Goal: Task Accomplishment & Management: Use online tool/utility

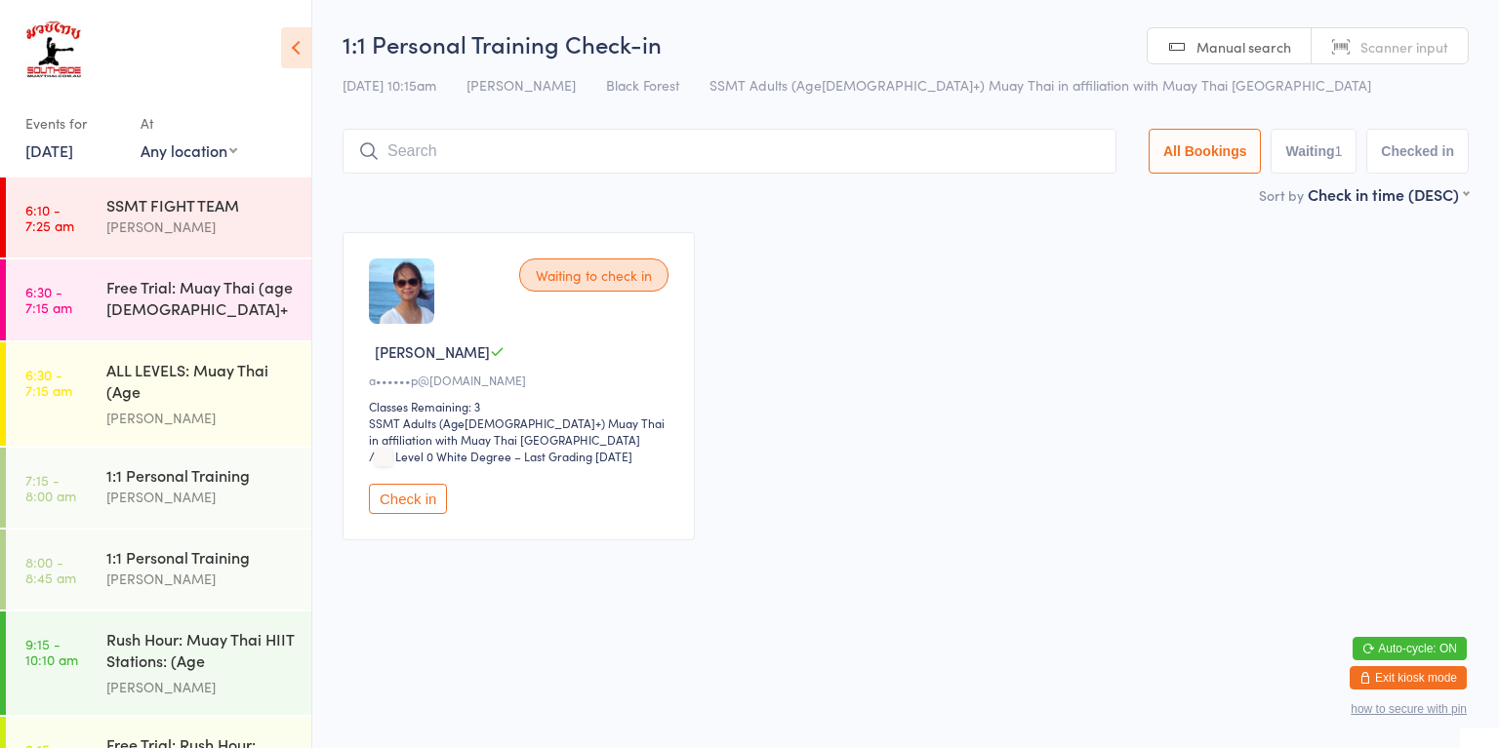
click at [414, 504] on button "Check in" at bounding box center [408, 499] width 78 height 30
click at [78, 414] on link "6:30 - 7:15 am ALL LEVELS: Muay Thai (Age [DEMOGRAPHIC_DATA]+) [PERSON_NAME]" at bounding box center [158, 393] width 305 height 103
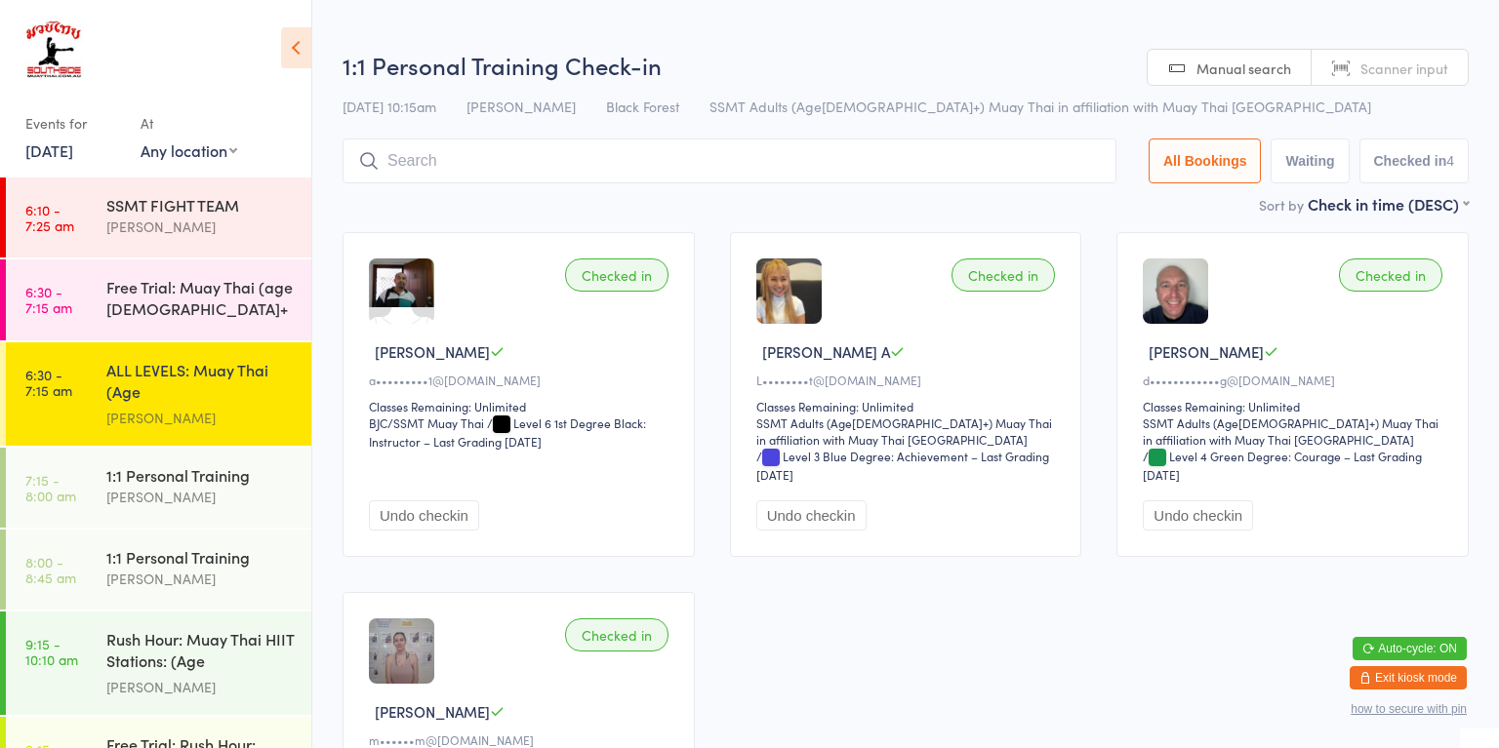
click at [118, 500] on div "[PERSON_NAME]" at bounding box center [200, 497] width 188 height 22
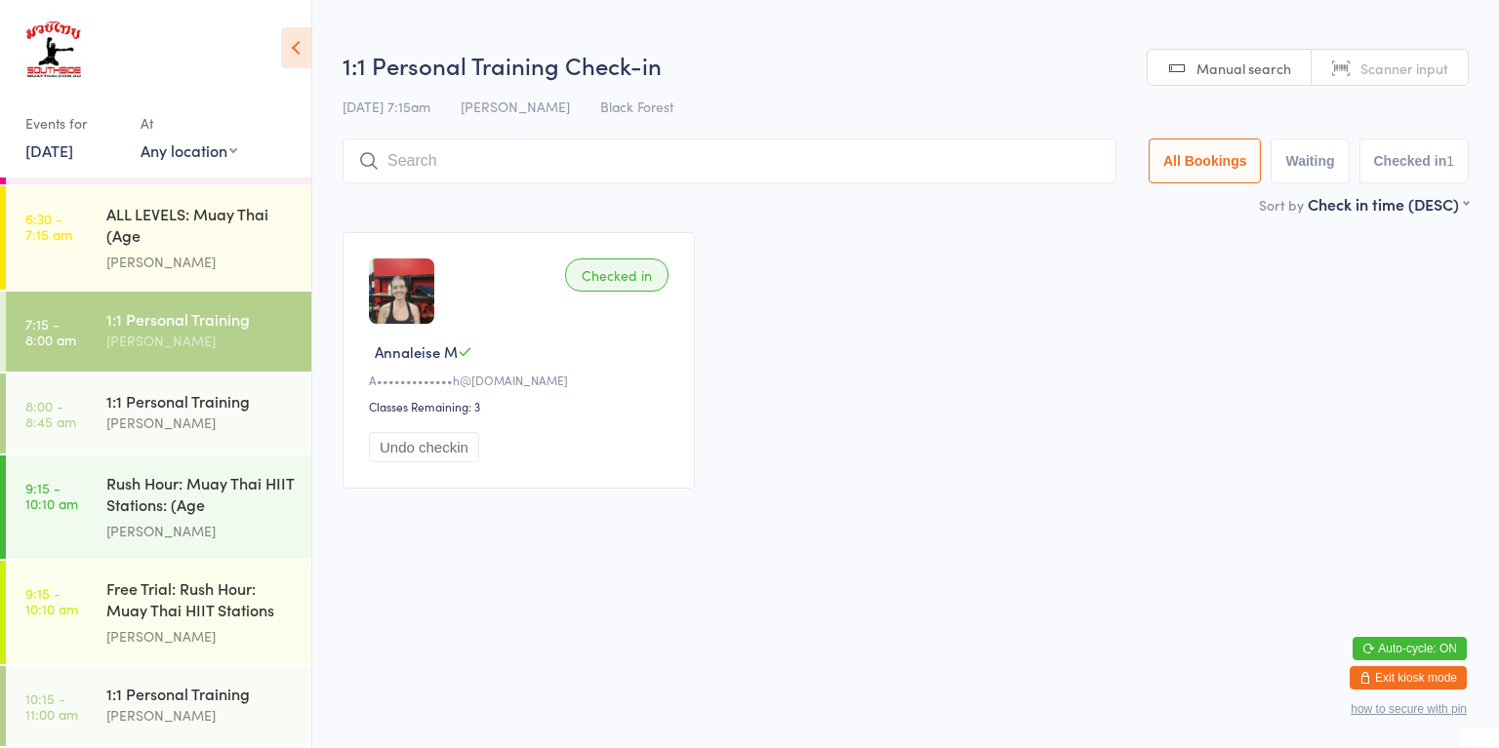
click at [84, 420] on link "8:00 - 8:45 am 1:1 Personal Training [PERSON_NAME]" at bounding box center [158, 414] width 305 height 80
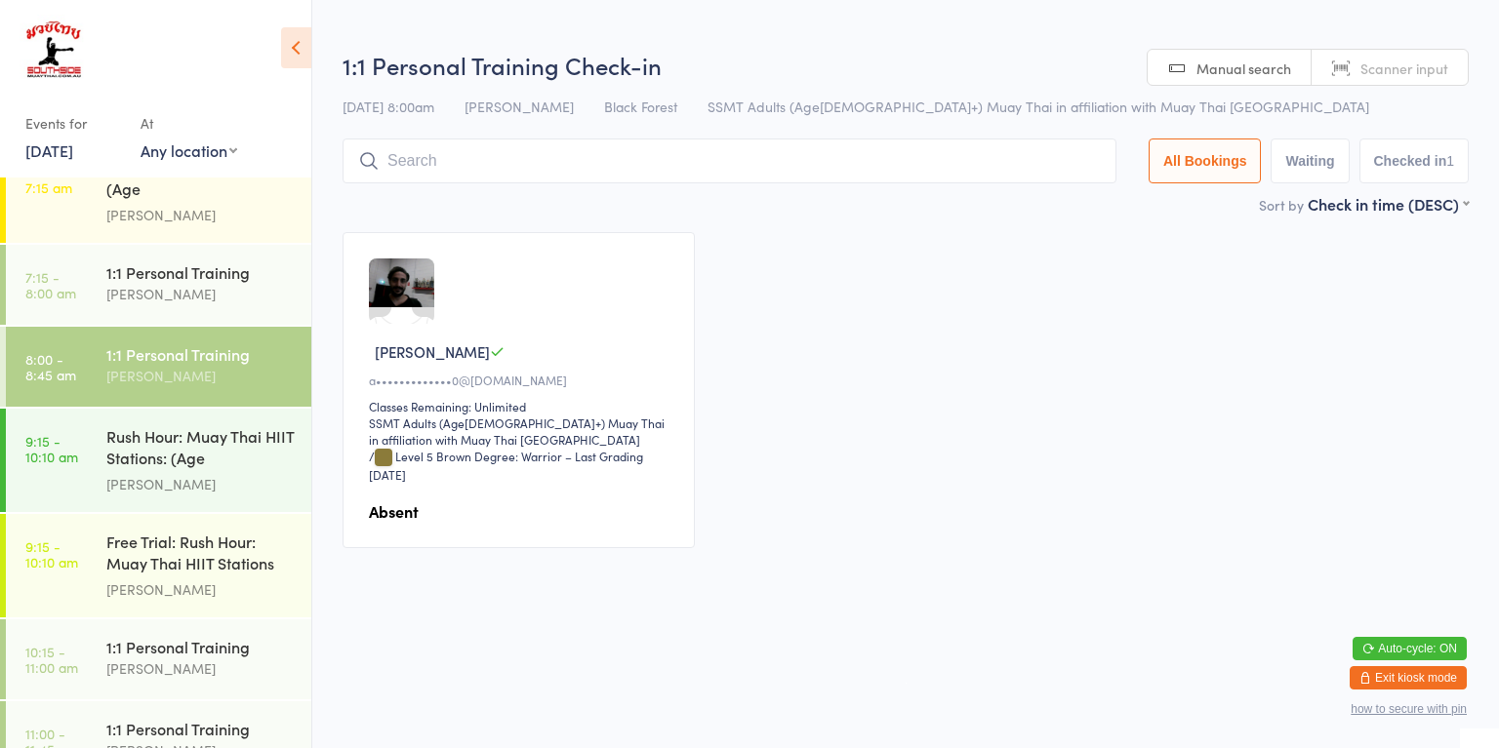
scroll to position [218, 0]
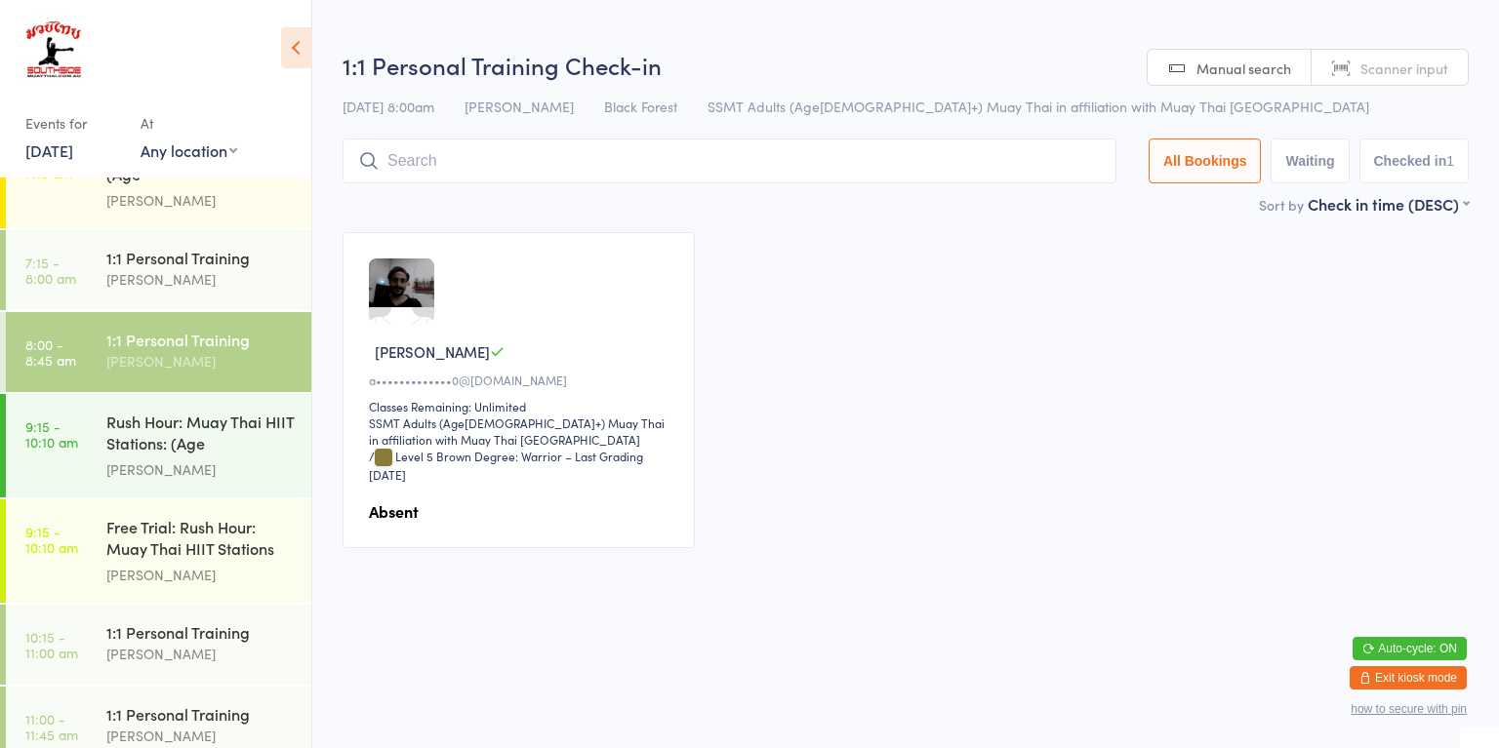
click at [94, 428] on link "9:15 - 10:10 am Rush Hour: Muay Thai HIIT Stations: (Age [DEMOGRAPHIC_DATA]+) […" at bounding box center [158, 445] width 305 height 103
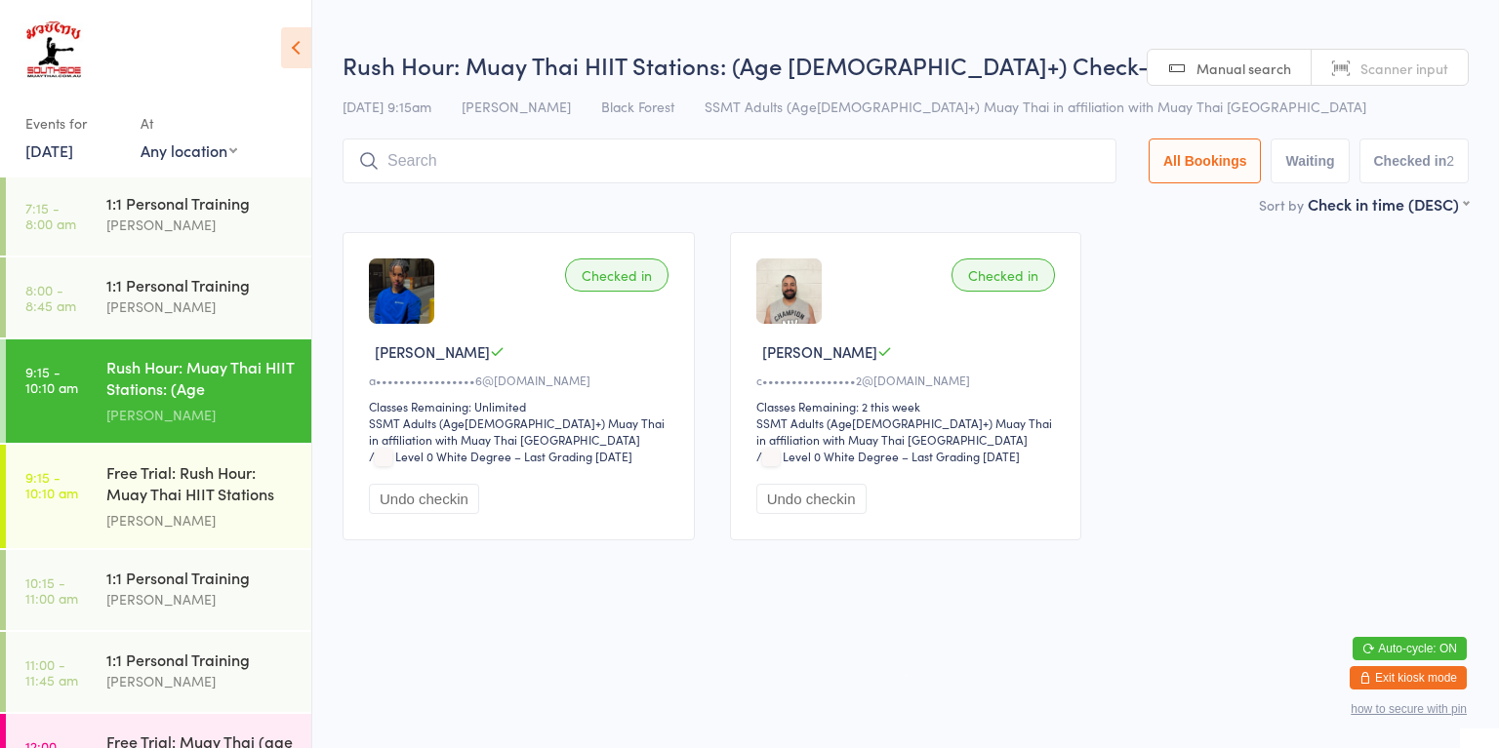
scroll to position [280, 0]
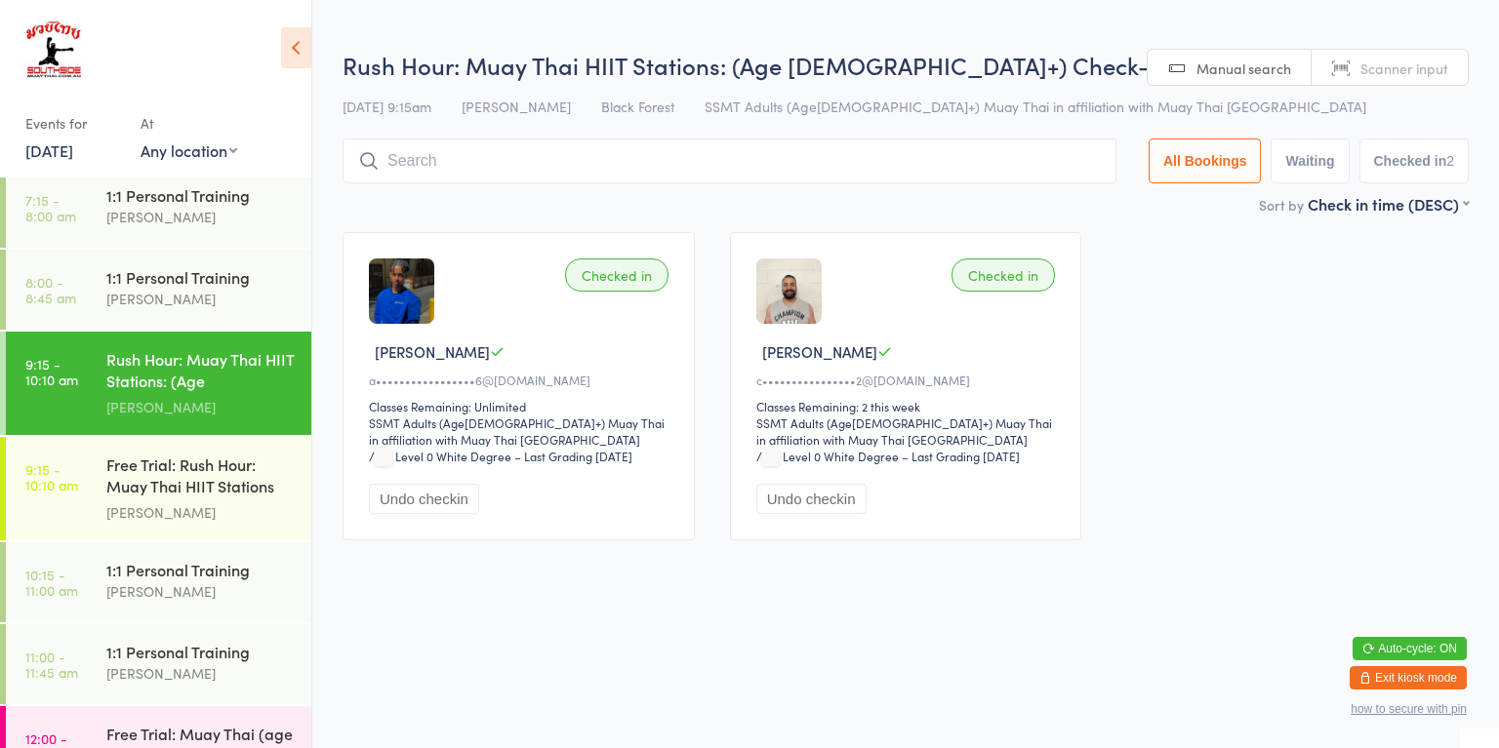
click at [73, 495] on link "9:15 - 10:10 am Free Trial: Rush Hour: Muay Thai HIIT Stations (ag... [PERSON_N…" at bounding box center [158, 488] width 305 height 103
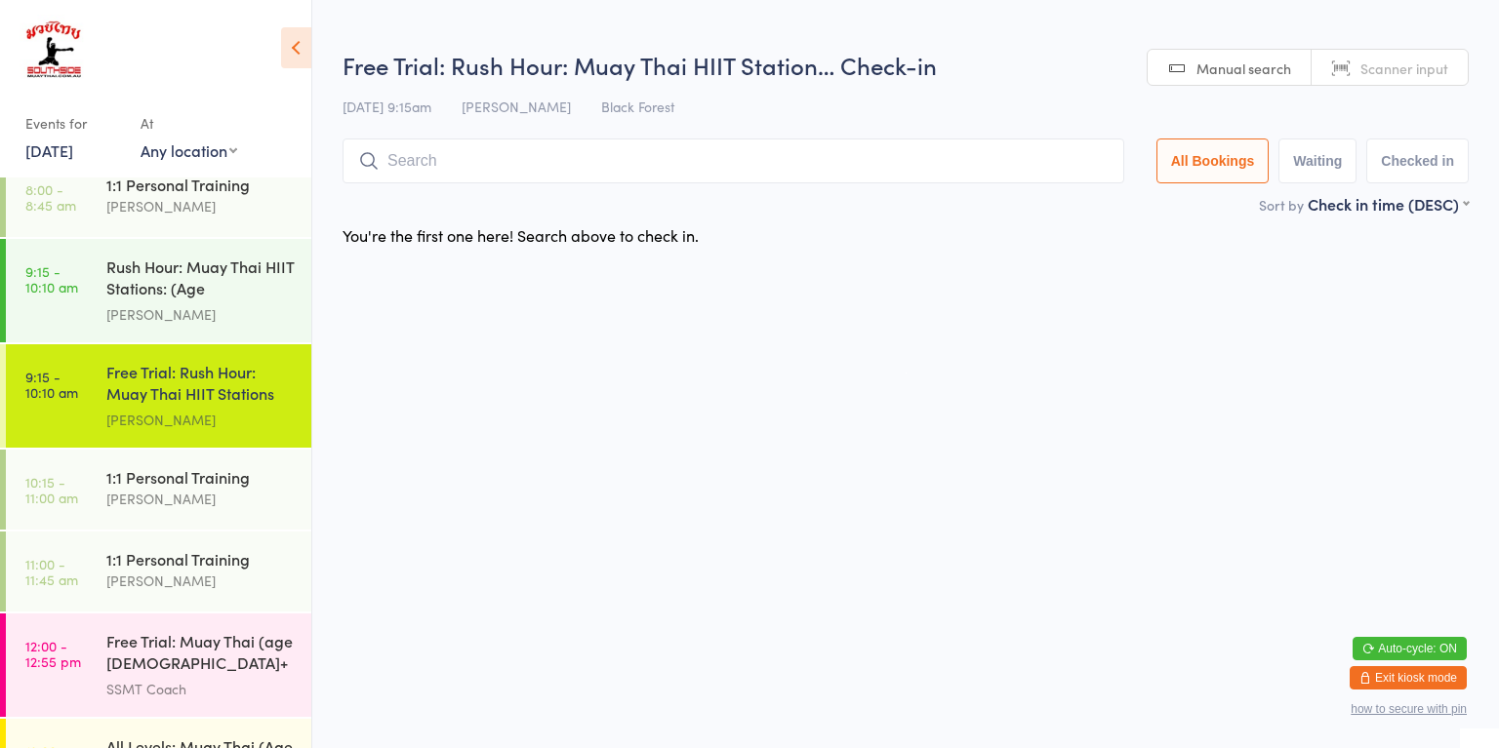
scroll to position [381, 0]
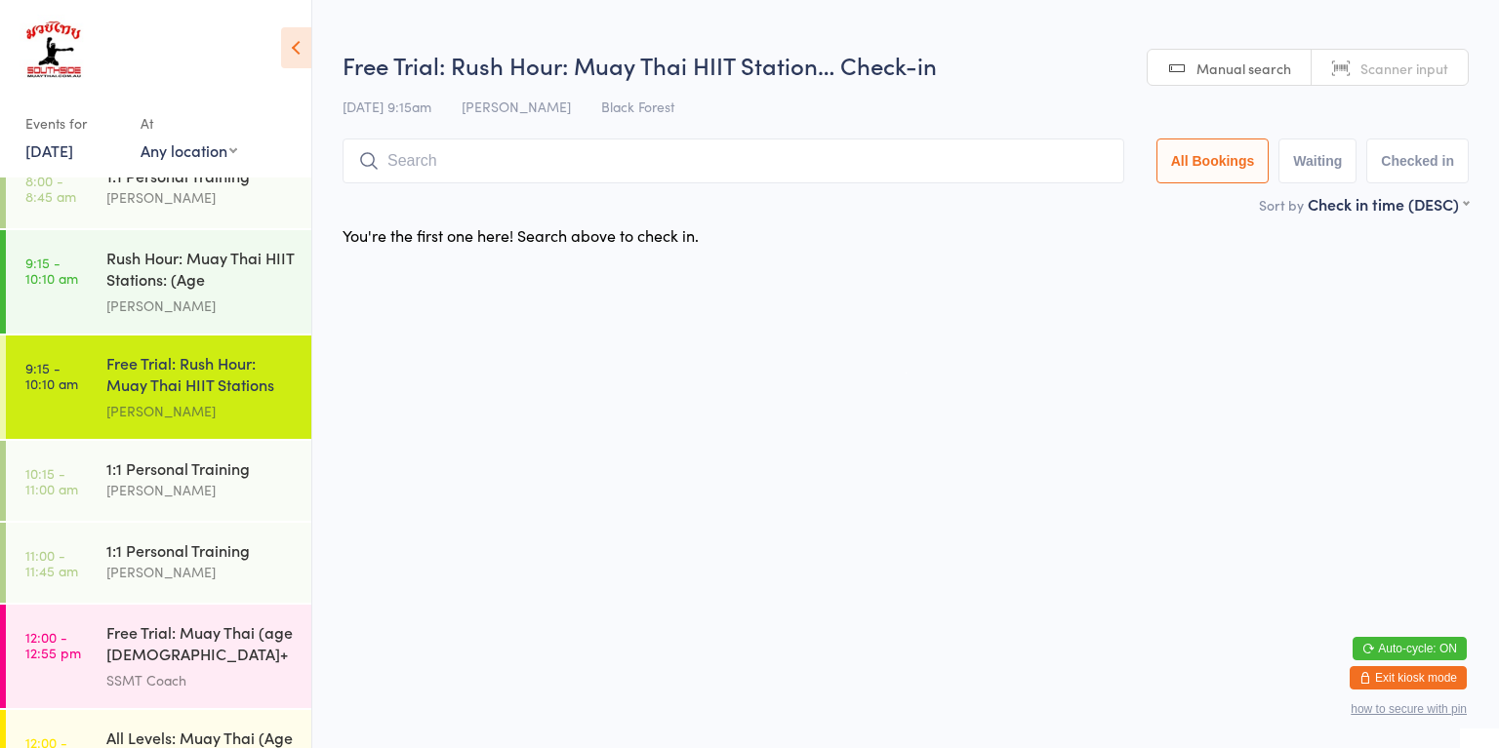
click at [70, 497] on link "10:15 - 11:00 am 1:1 Personal Training [PERSON_NAME]" at bounding box center [158, 481] width 305 height 80
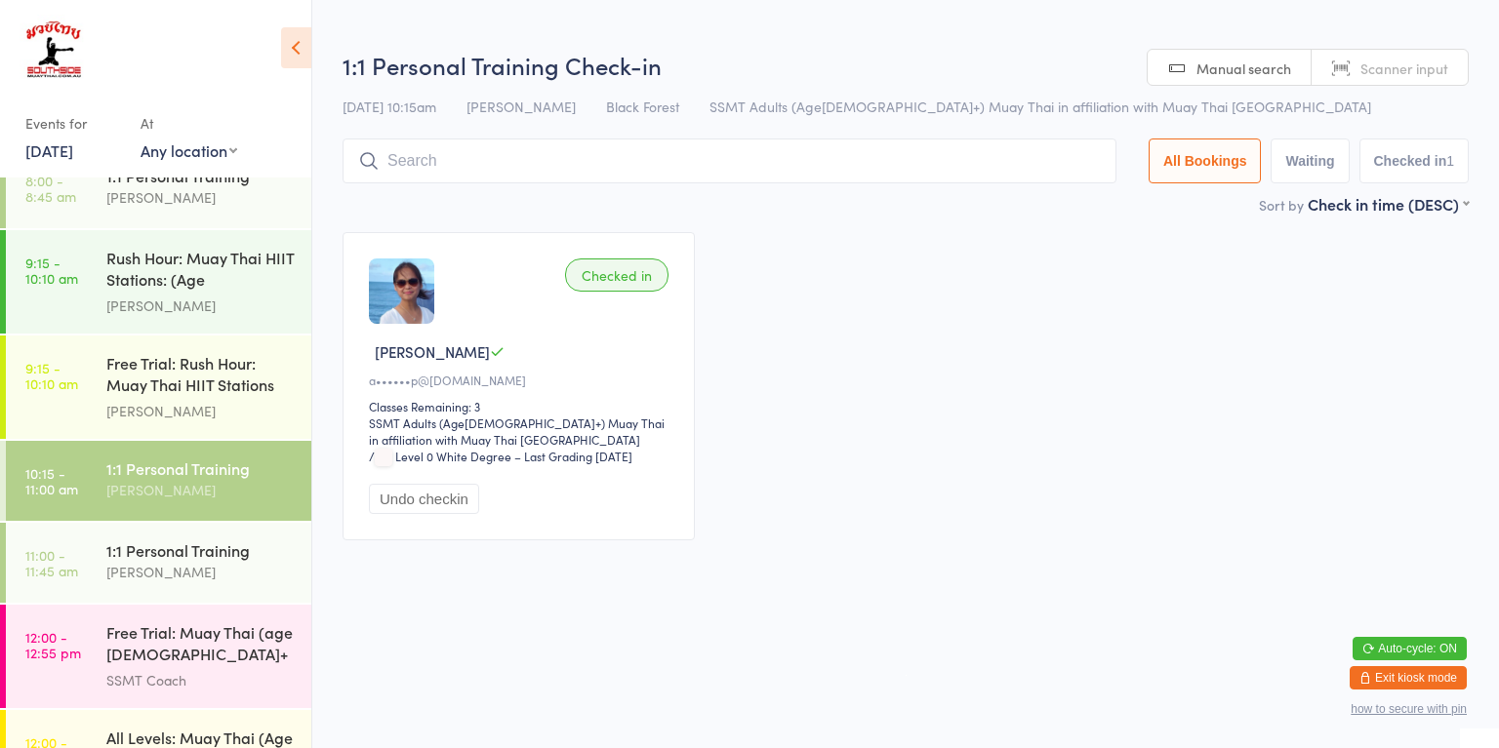
click at [75, 551] on time "11:00 - 11:45 am" at bounding box center [51, 562] width 53 height 31
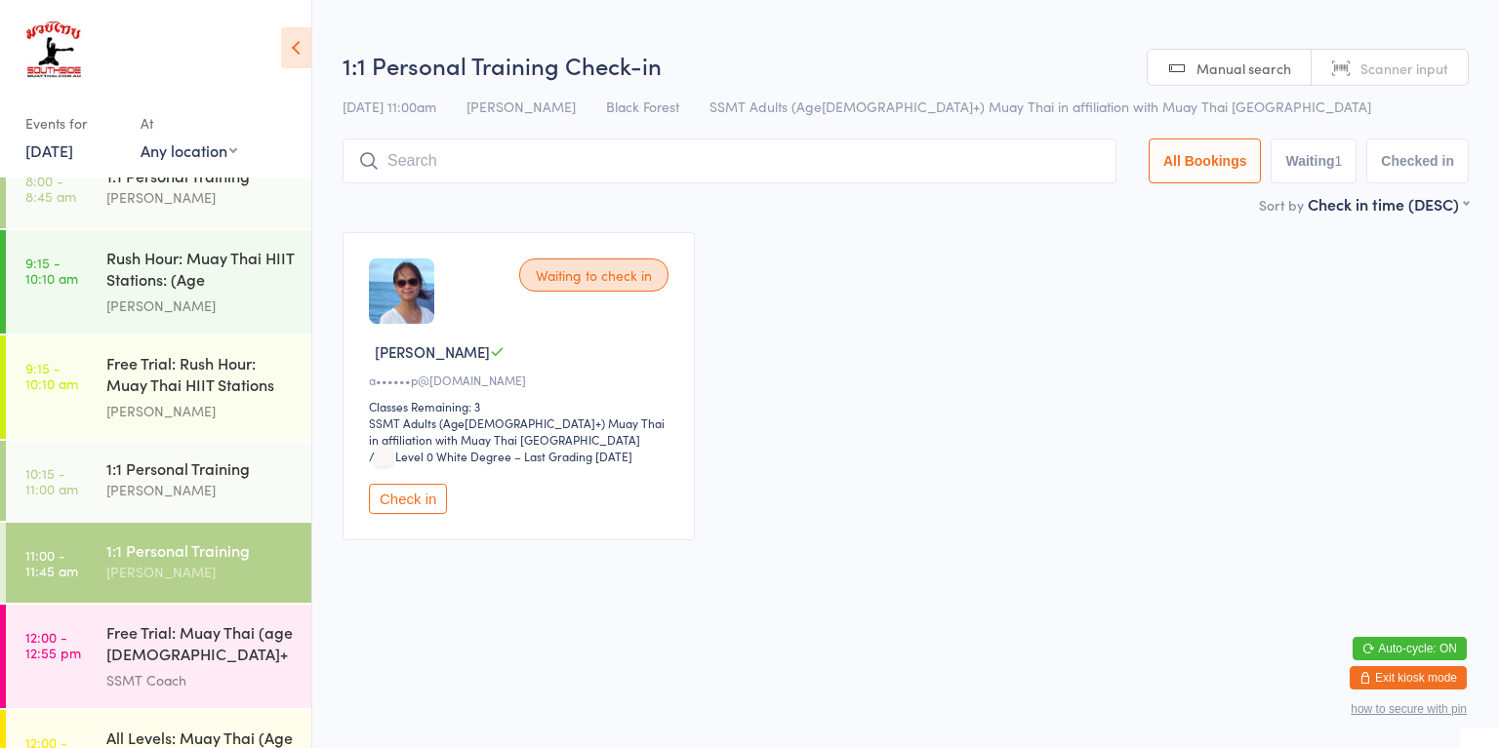
click at [415, 512] on button "Check in" at bounding box center [408, 499] width 78 height 30
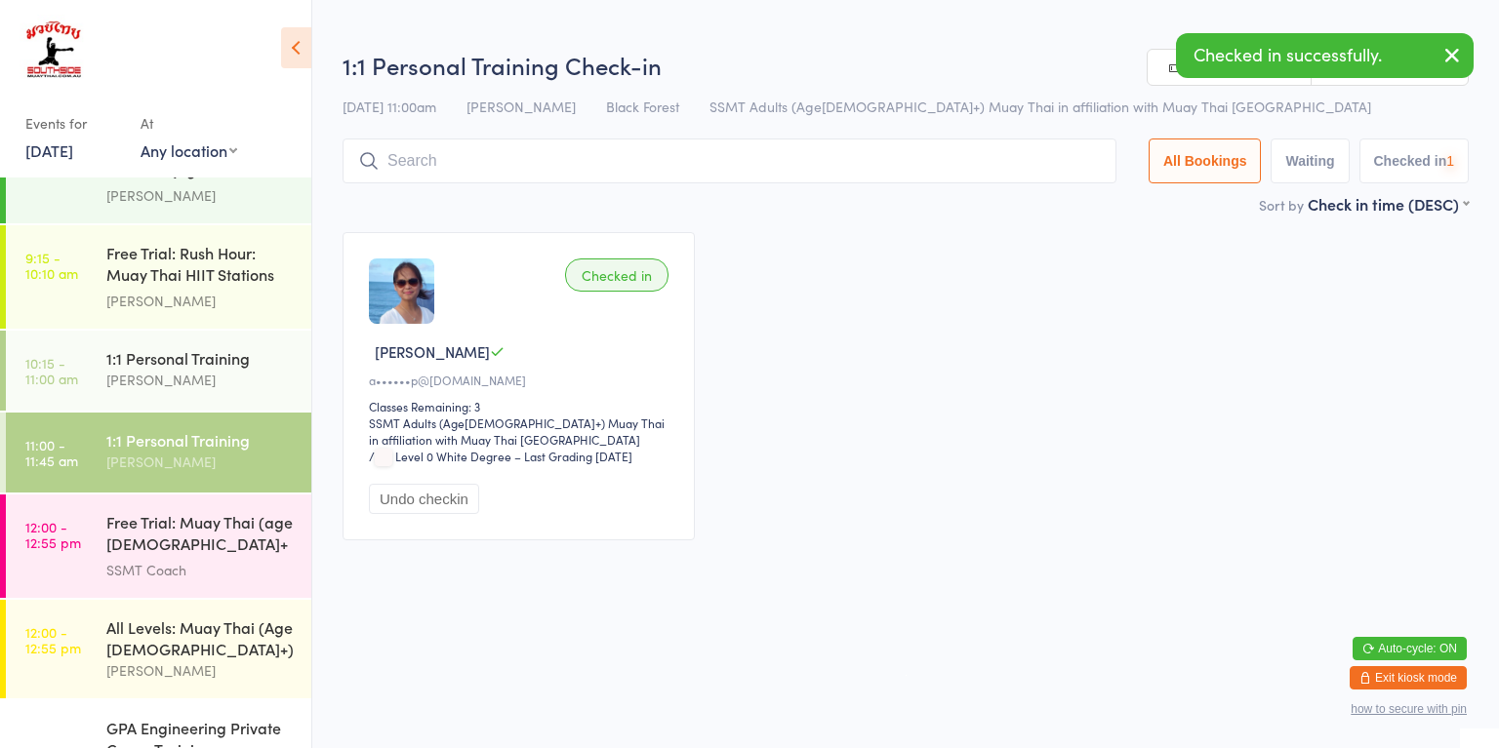
scroll to position [514, 0]
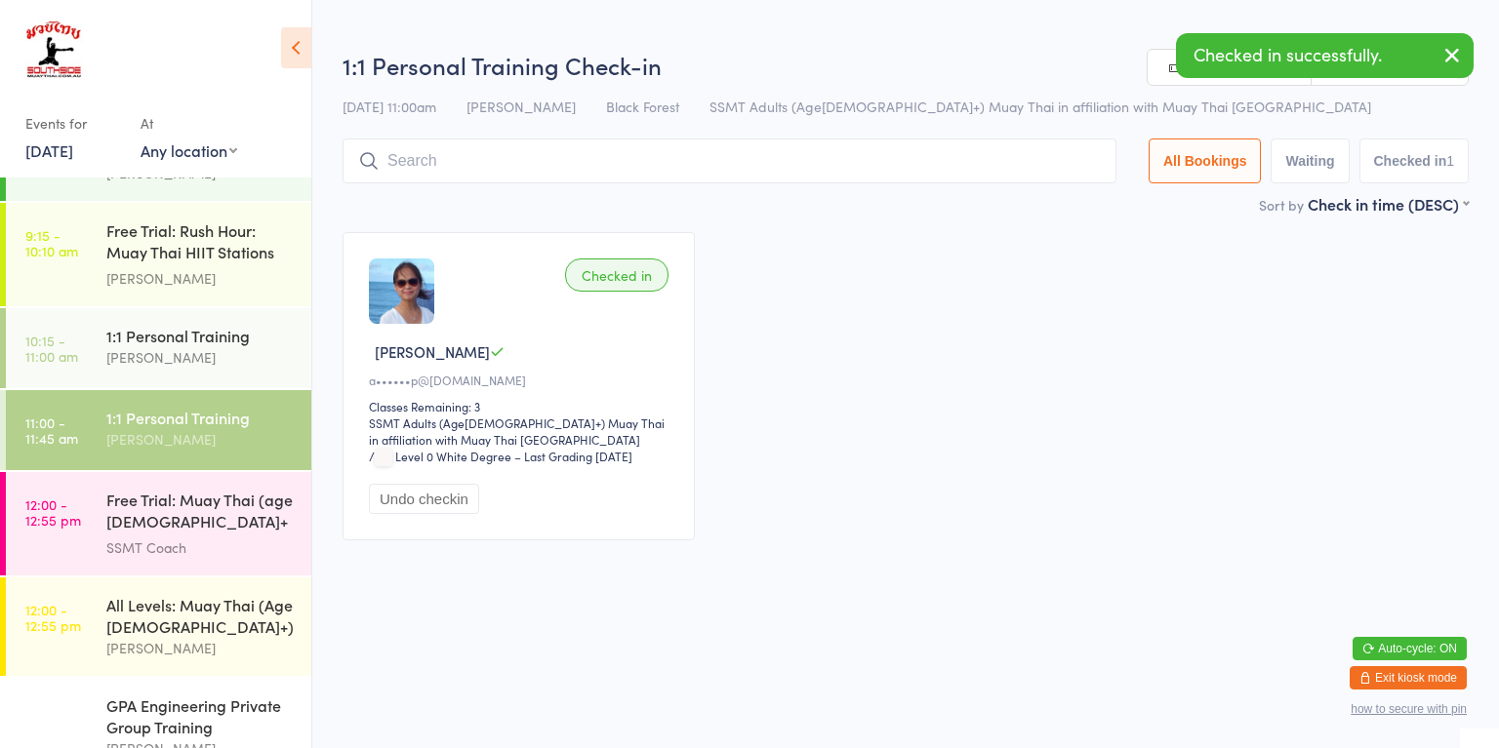
click at [76, 511] on time "12:00 - 12:55 pm" at bounding box center [53, 512] width 56 height 31
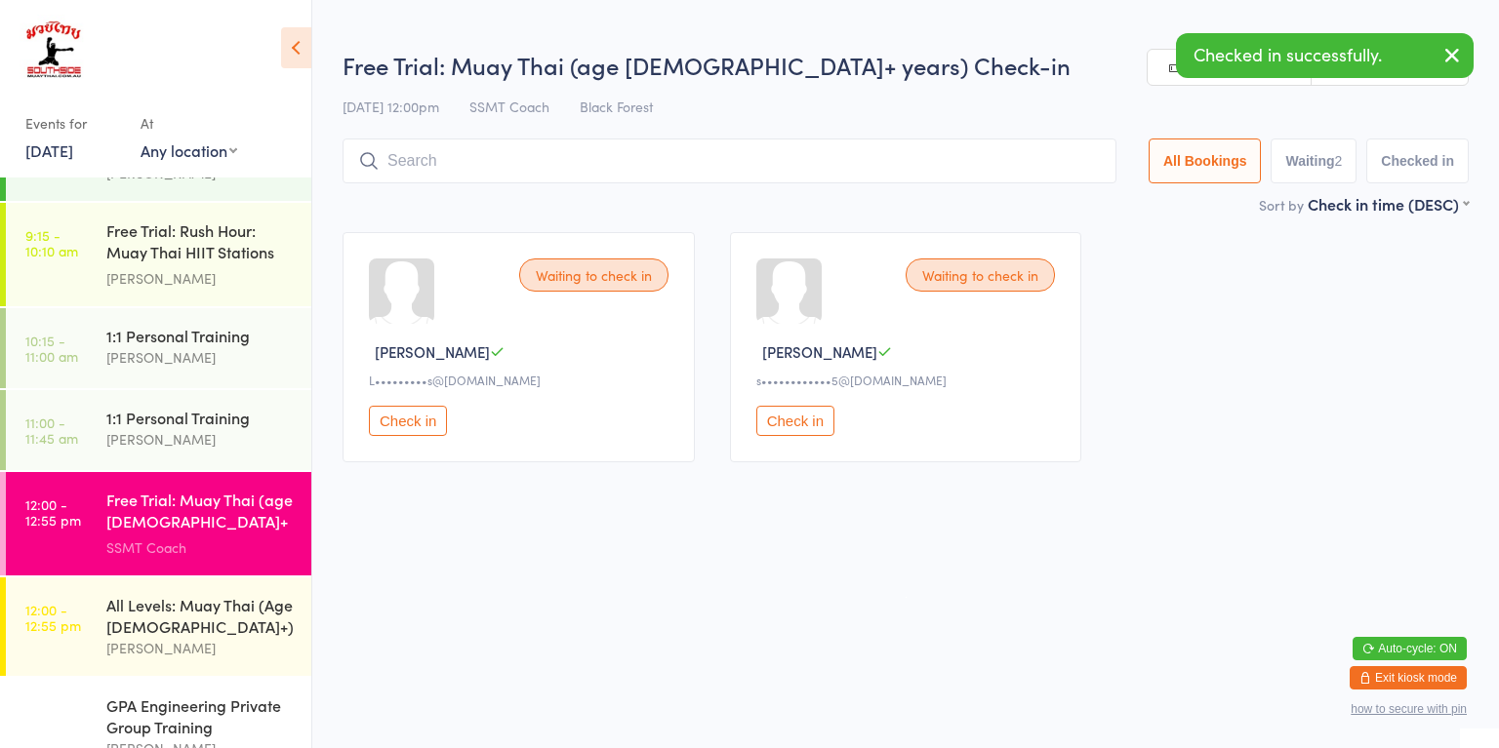
click at [82, 604] on link "12:00 - 12:55 pm All Levels: Muay Thai (Age [DEMOGRAPHIC_DATA]+) [PERSON_NAME]" at bounding box center [158, 627] width 305 height 99
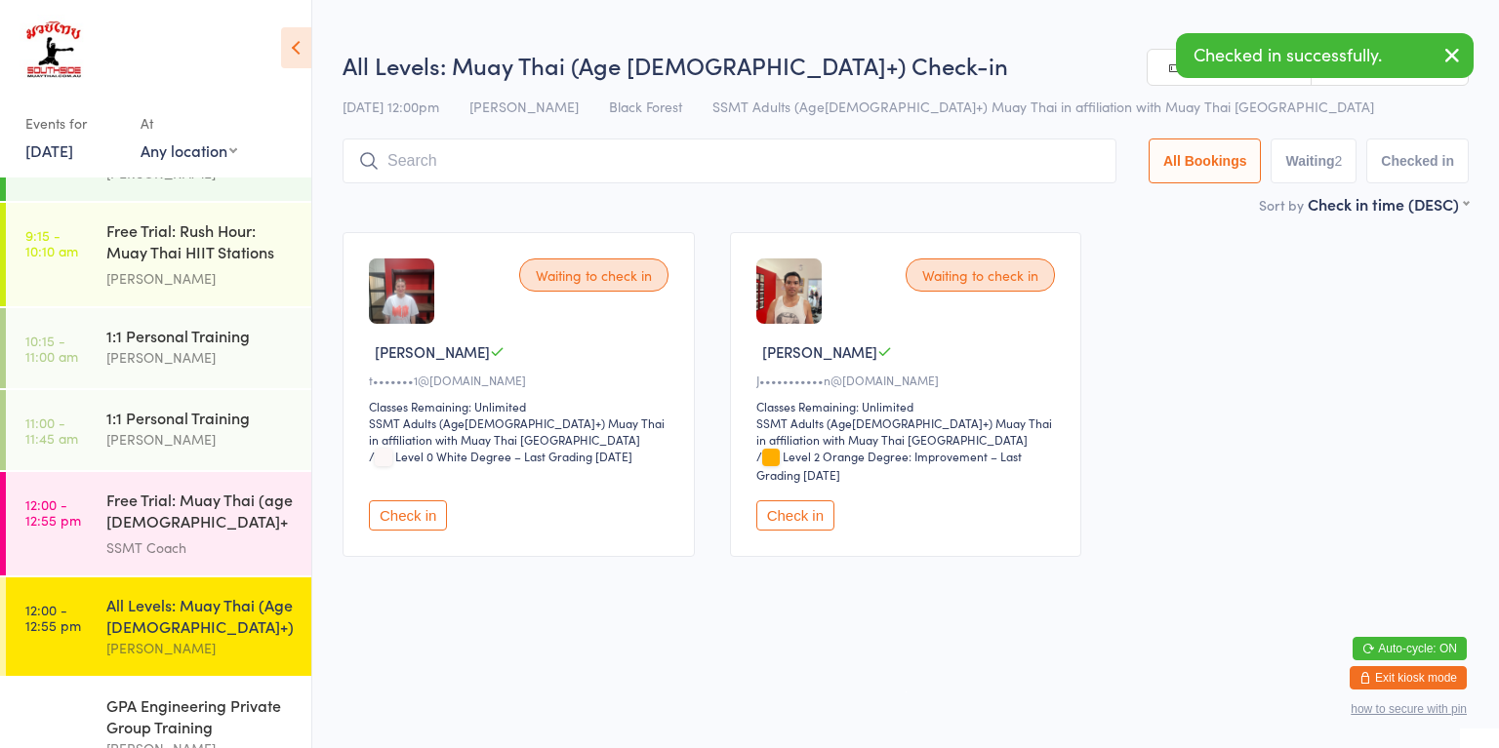
click at [168, 538] on div "SSMT Coach" at bounding box center [200, 548] width 188 height 22
